Goal: Information Seeking & Learning: Check status

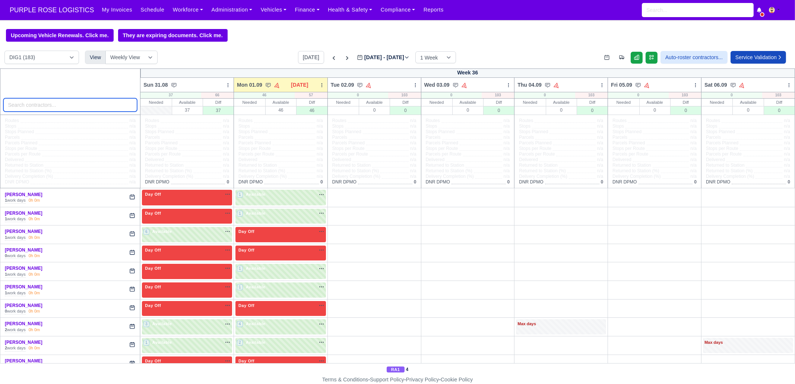
click at [73, 104] on input "search" at bounding box center [70, 104] width 134 height 13
paste input "[PERSON_NAME]"
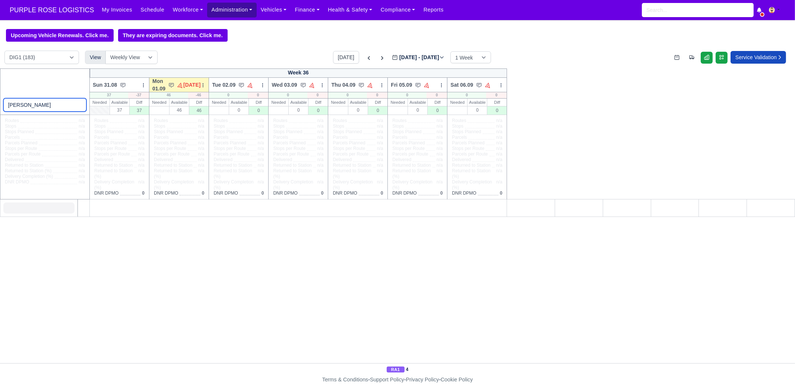
type input "[PERSON_NAME]"
click at [208, 14] on link "Administration" at bounding box center [231, 10] width 49 height 15
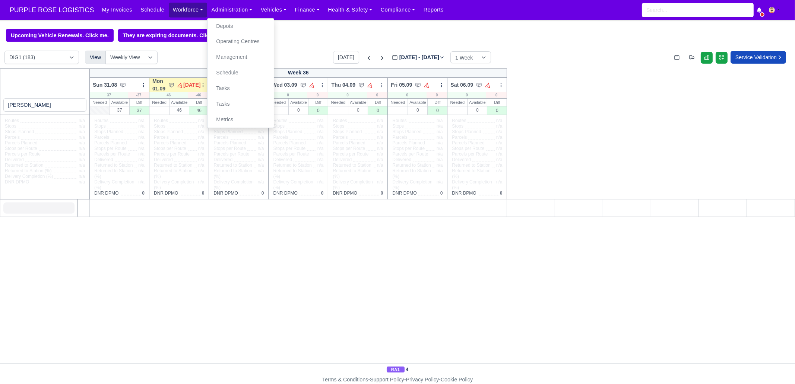
click at [175, 10] on link "Workforce" at bounding box center [188, 10] width 39 height 15
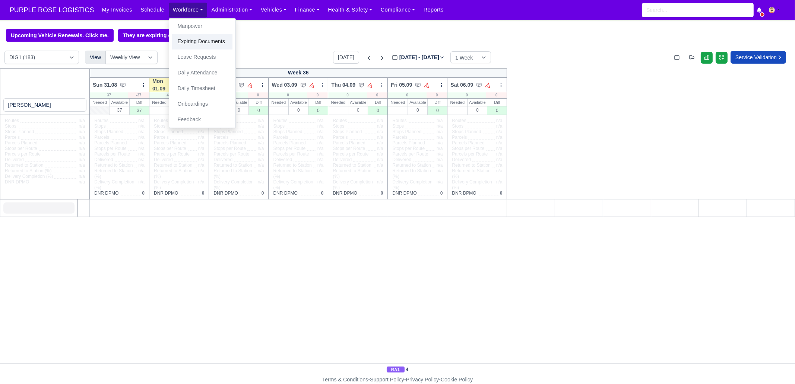
click at [189, 35] on link "Expiring Documents" at bounding box center [202, 42] width 60 height 16
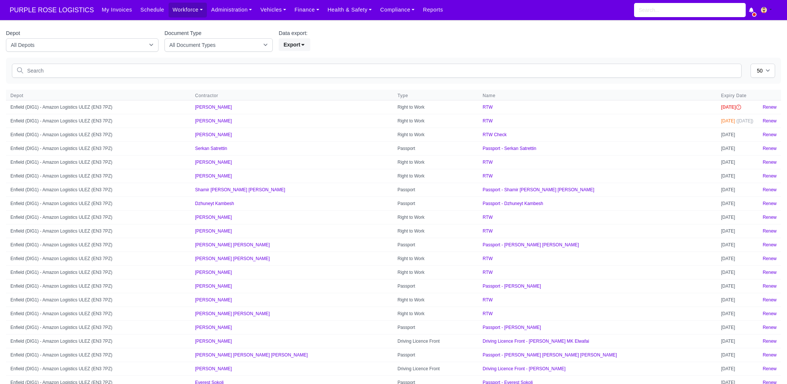
select select "50"
click at [190, 14] on link "Workforce" at bounding box center [188, 10] width 39 height 15
click at [192, 20] on link "Manpower" at bounding box center [202, 27] width 60 height 16
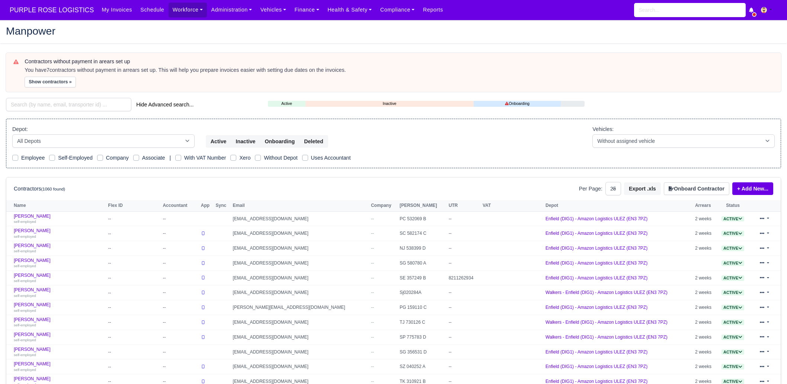
select select "25"
click at [73, 127] on div "Depot: All Depots DHP1 Enfield (DIG1) - Amazon Logistics ULEZ (EN3 7PZ) Harlow …" at bounding box center [103, 136] width 182 height 23
click at [71, 139] on select "All Depots DHP1 Enfield (DIG1) - Amazon Logistics ULEZ (EN3 7PZ) Harlow (DHW1) …" at bounding box center [103, 140] width 182 height 13
click at [61, 107] on input "search" at bounding box center [68, 104] width 125 height 13
paste input "[PERSON_NAME]"
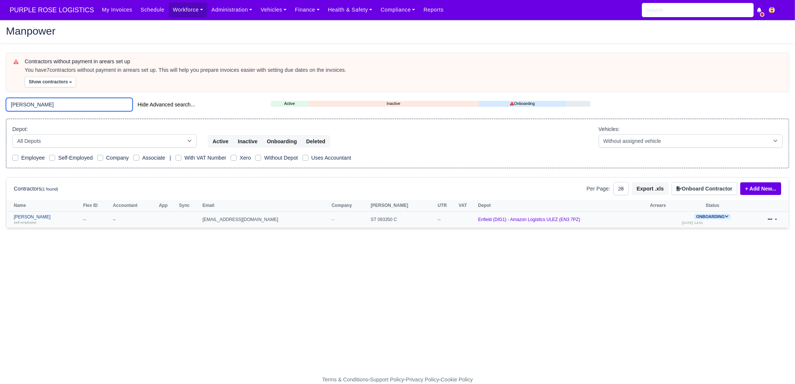
type input "[PERSON_NAME]"
click at [59, 215] on link "Nitin Semwal self-employed" at bounding box center [47, 219] width 66 height 11
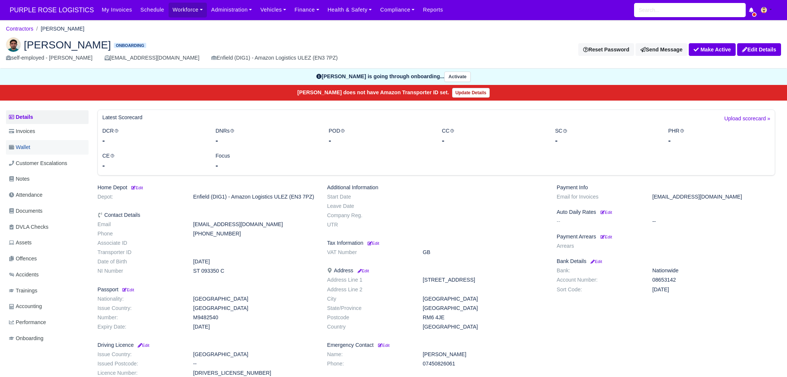
click at [41, 146] on link "Wallet" at bounding box center [47, 147] width 83 height 15
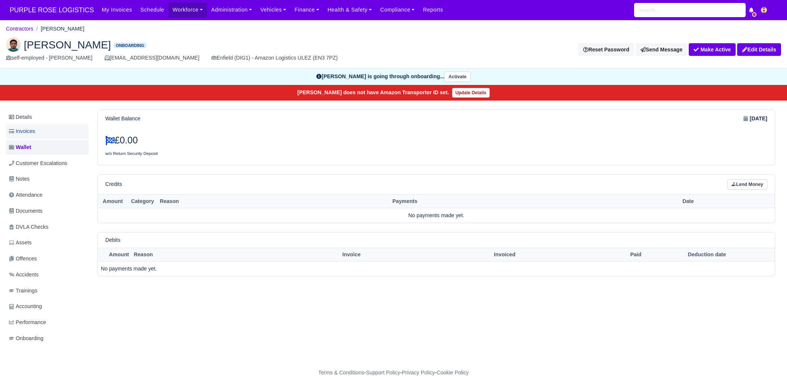
click at [49, 129] on link "Invoices" at bounding box center [47, 131] width 83 height 15
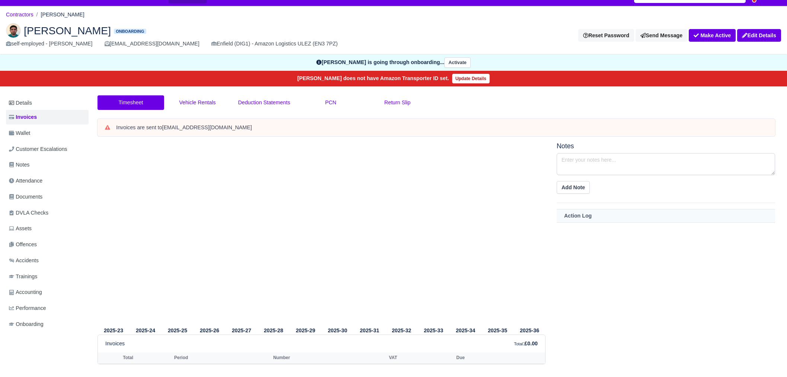
scroll to position [27, 0]
